Goal: Find contact information: Find contact information

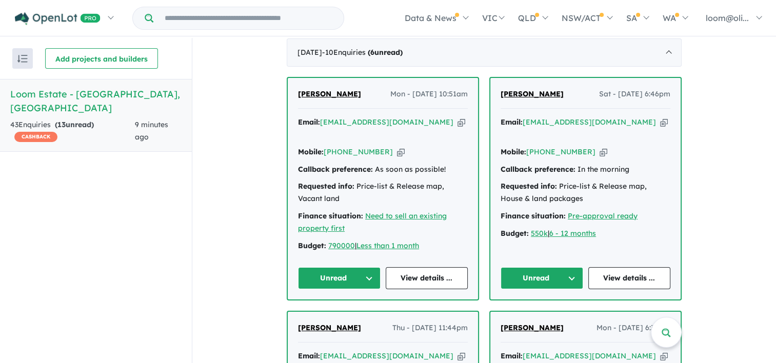
scroll to position [410, 0]
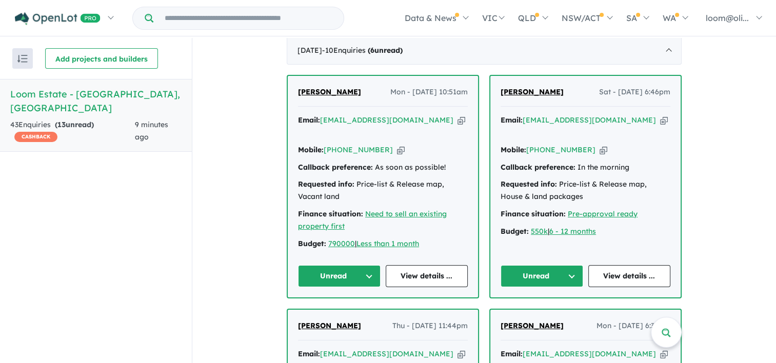
click at [366, 265] on button "Unread" at bounding box center [339, 276] width 83 height 22
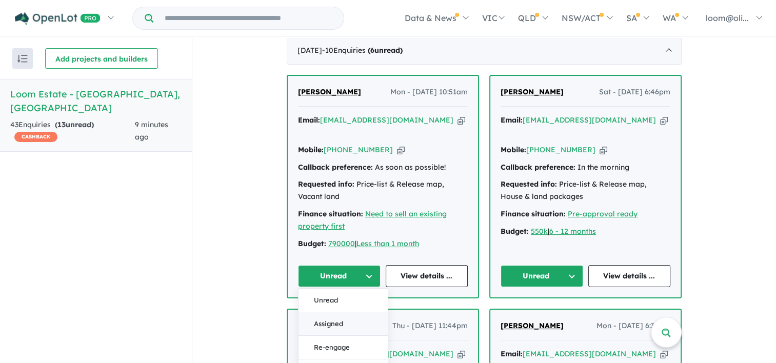
click at [351, 312] on button "Assigned" at bounding box center [342, 324] width 89 height 24
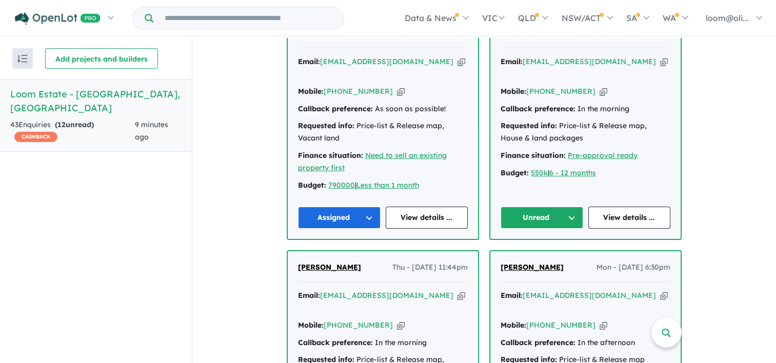
scroll to position [443, 0]
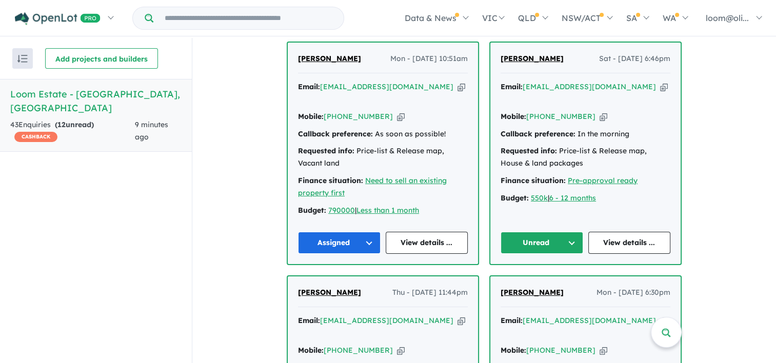
click at [567, 232] on button "Unread" at bounding box center [541, 243] width 83 height 22
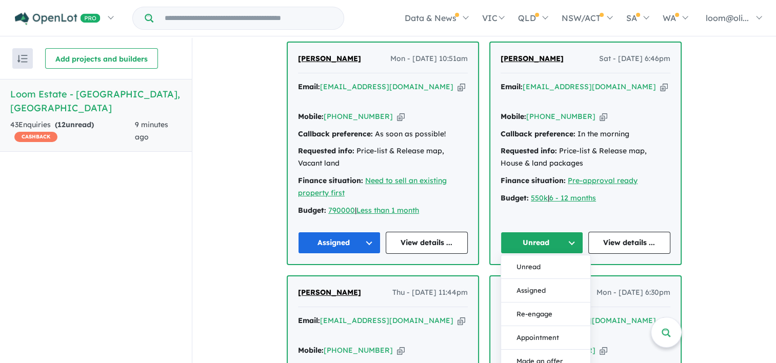
click at [550, 279] on button "Assigned" at bounding box center [545, 291] width 89 height 24
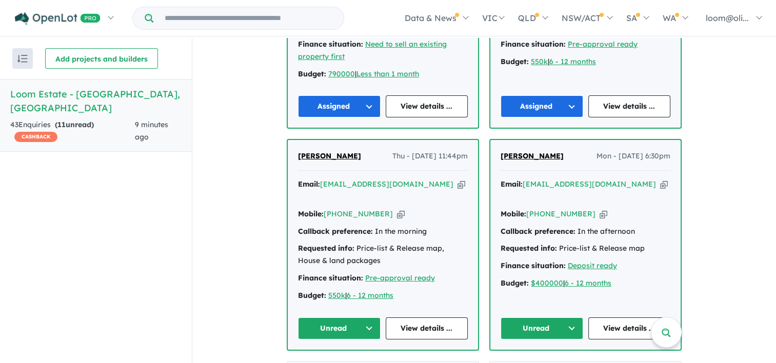
scroll to position [597, 0]
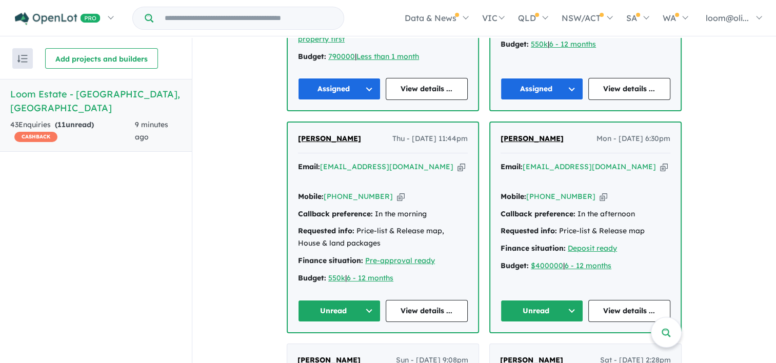
click at [369, 300] on button "Unread" at bounding box center [339, 311] width 83 height 22
click at [356, 347] on button "Assigned" at bounding box center [342, 359] width 89 height 24
click at [569, 300] on button "Unread" at bounding box center [541, 311] width 83 height 22
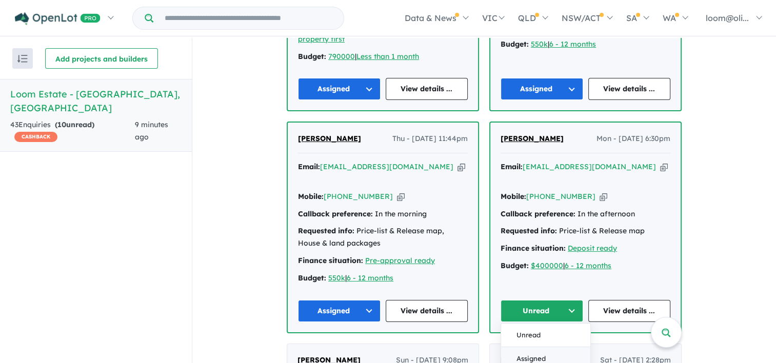
click at [559, 347] on button "Assigned" at bounding box center [545, 359] width 89 height 24
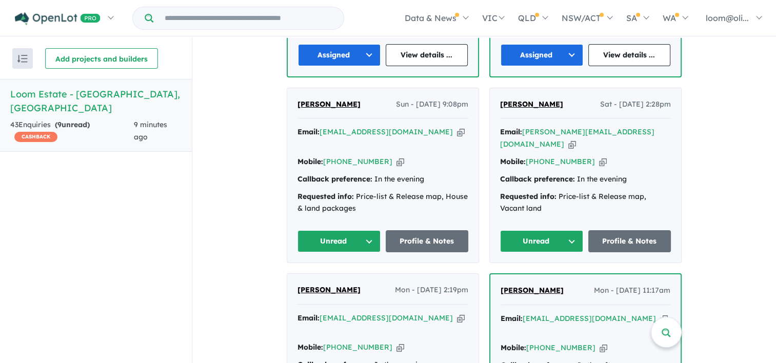
scroll to position [854, 0]
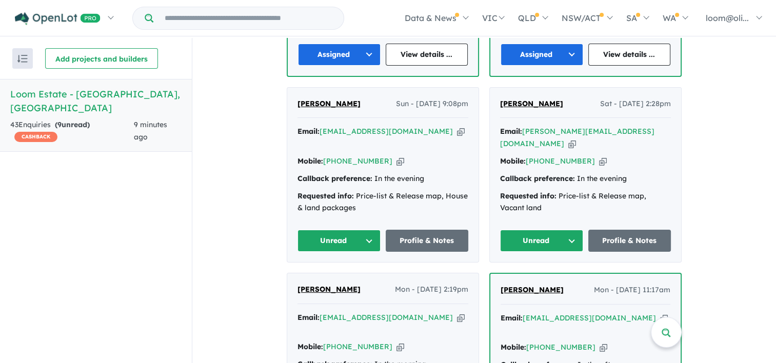
click at [718, 163] on div "View all projects in your account Loom Estate - [GEOGRAPHIC_DATA] OPENLOT $ 200…" at bounding box center [483, 105] width 583 height 1843
click at [567, 230] on button "Unread" at bounding box center [541, 241] width 83 height 22
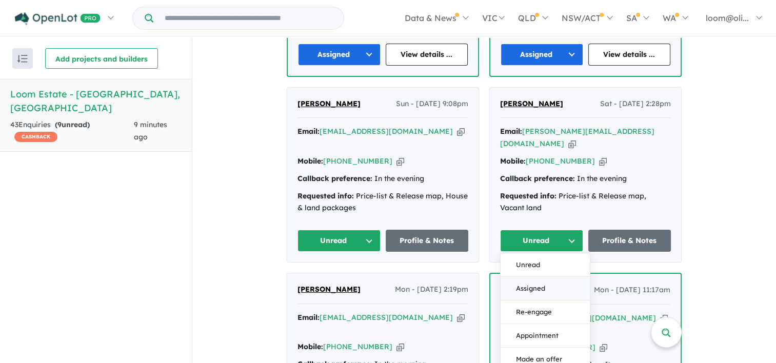
click at [552, 277] on button "Assigned" at bounding box center [544, 289] width 89 height 24
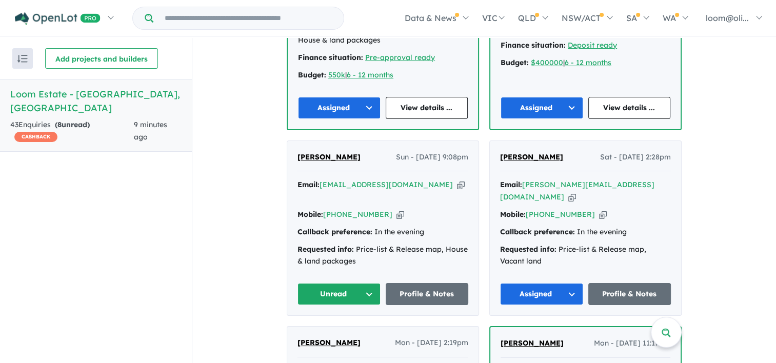
scroll to position [818, 0]
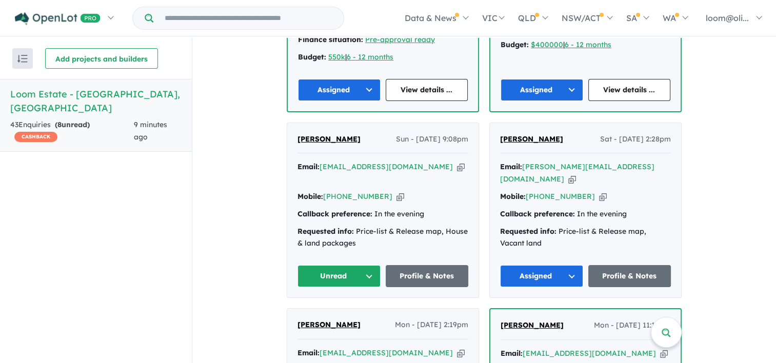
click at [367, 265] on button "Unread" at bounding box center [338, 276] width 83 height 22
click at [337, 312] on button "Assigned" at bounding box center [342, 324] width 89 height 24
click at [724, 104] on div "View all projects in your account Loom Estate - [GEOGRAPHIC_DATA] OPENLOT $ 200…" at bounding box center [483, 141] width 583 height 1843
drag, startPoint x: 444, startPoint y: 148, endPoint x: 321, endPoint y: 144, distance: 123.1
click at [321, 161] on div "Email: [EMAIL_ADDRESS][DOMAIN_NAME] Copied!" at bounding box center [382, 173] width 171 height 25
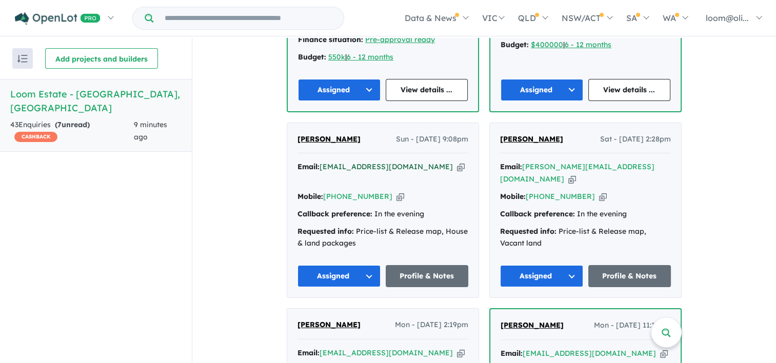
copy a%20Loom%20Estate%20-%20Warragul"] "[EMAIL_ADDRESS][DOMAIN_NAME]"
drag, startPoint x: 317, startPoint y: 115, endPoint x: 207, endPoint y: 209, distance: 145.5
click at [206, 209] on div "View all projects in your account Loom Estate - [GEOGRAPHIC_DATA] OPENLOT $ 200…" at bounding box center [483, 141] width 583 height 1843
drag, startPoint x: 318, startPoint y: 175, endPoint x: 380, endPoint y: 176, distance: 62.0
click at [380, 191] on div "Mobile: [PHONE_NUMBER] Copied!" at bounding box center [382, 197] width 171 height 12
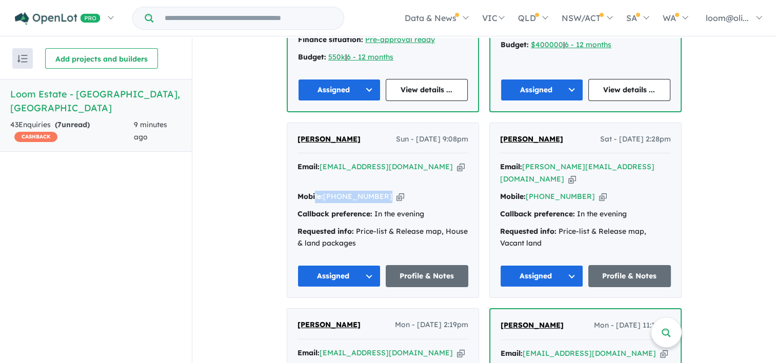
copy div "le: [PHONE_NUMBER]"
